Goal: Task Accomplishment & Management: Use online tool/utility

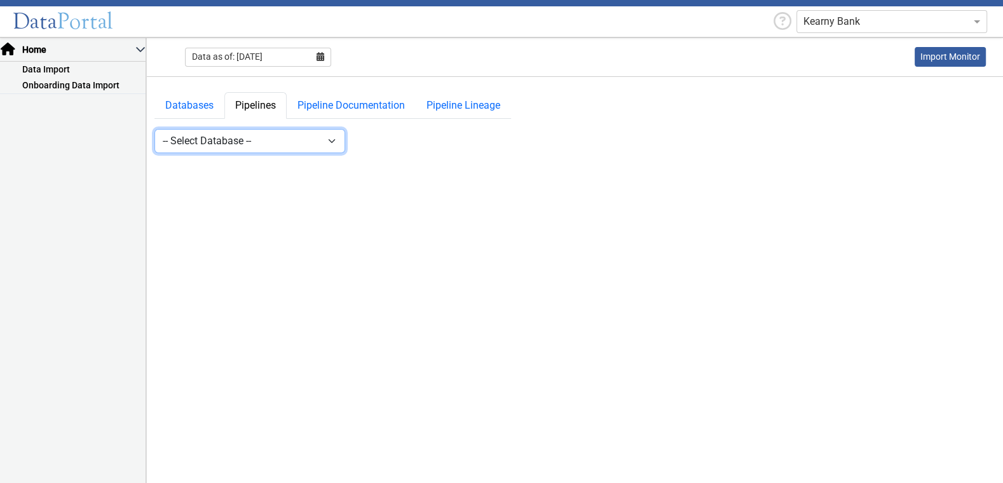
click at [207, 133] on select "-- Select Database -- DDW2_DENIS2_API_DEV DDW2_DENIS3_API_DEV DDW2_DENIS4_API_D…" at bounding box center [249, 141] width 191 height 24
select select "10: Object"
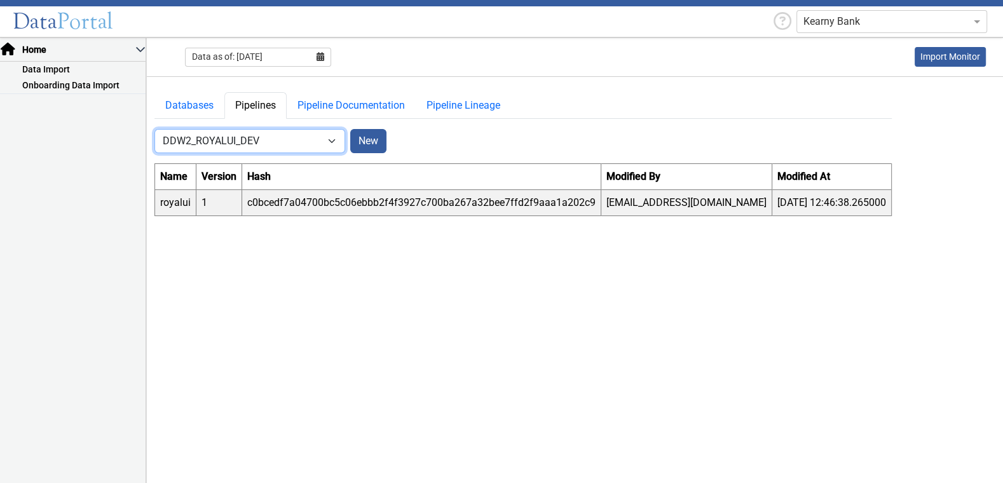
click at [331, 139] on select "-- Select Database -- DDW2_DENIS2_API_DEV DDW2_DENIS3_API_DEV DDW2_DENIS4_API_D…" at bounding box center [249, 141] width 191 height 24
